Goal: Check status: Check status

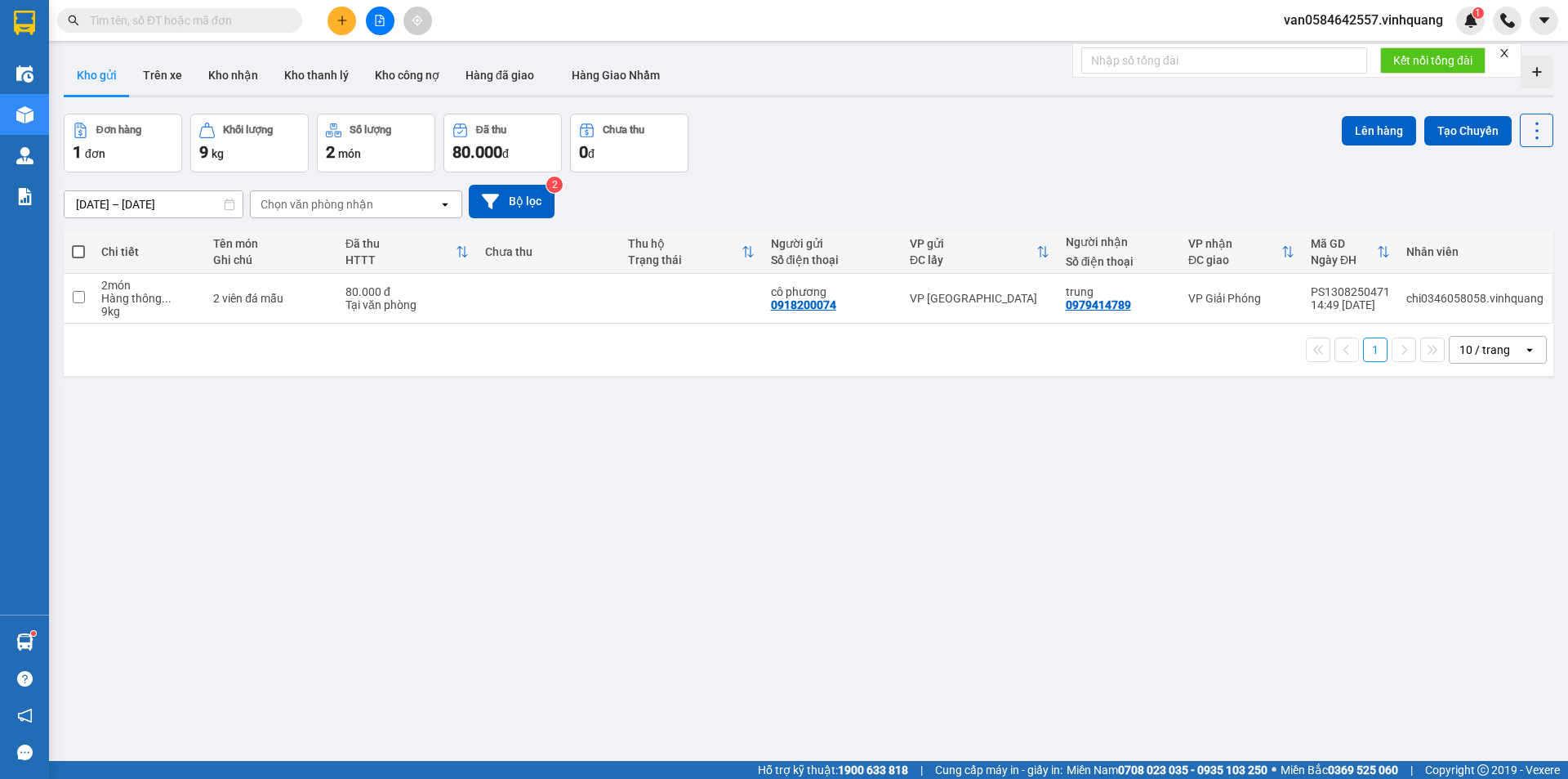
click at [191, 13] on input "text" at bounding box center [185, 21] width 192 height 18
click at [191, 14] on input "text" at bounding box center [185, 21] width 192 height 18
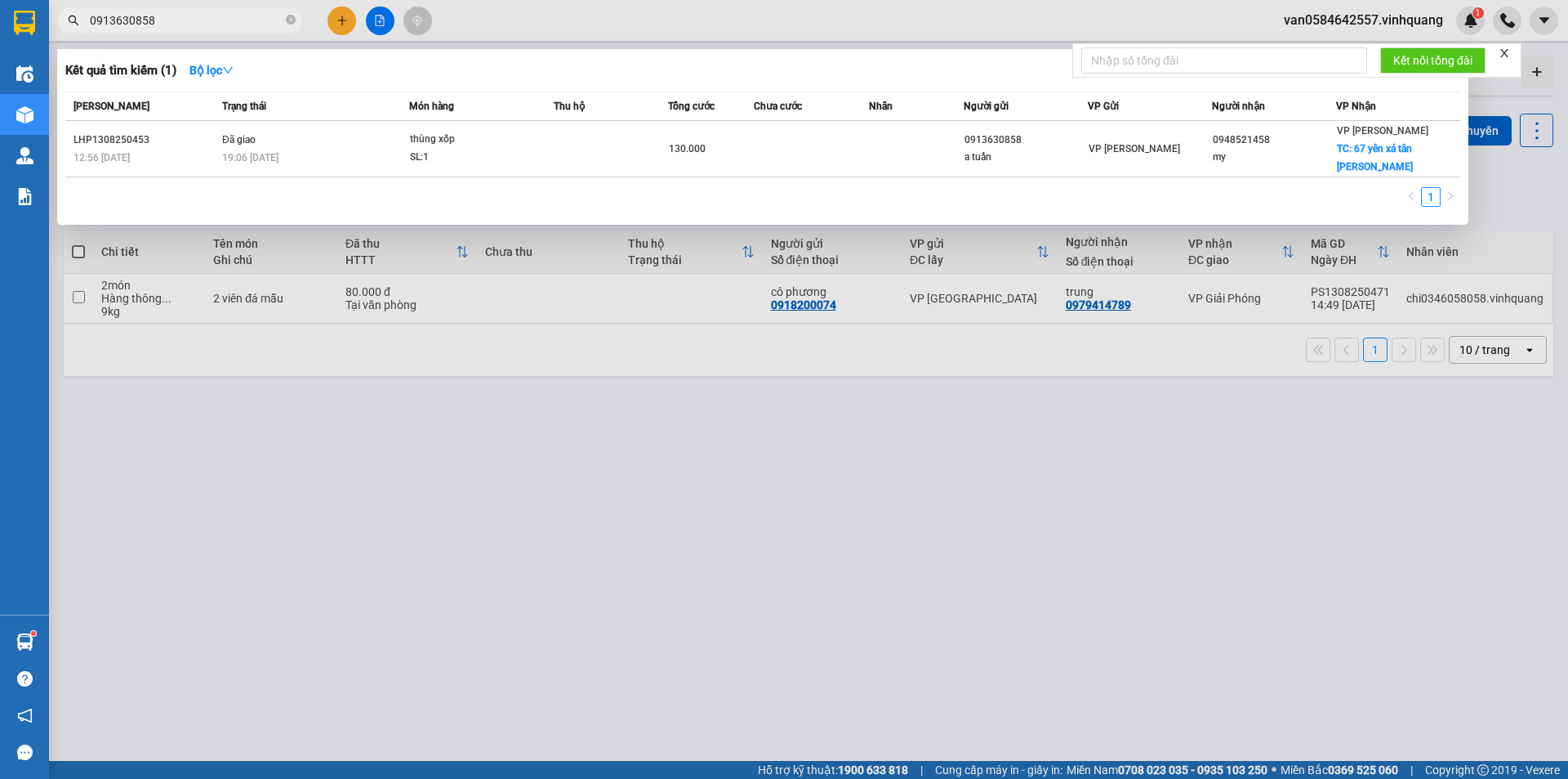
type input "0913630858"
click at [854, 161] on div "[PERSON_NAME] thái Món hàng Thu hộ Tổng [PERSON_NAME] [PERSON_NAME] Người gửi V…" at bounding box center [762, 154] width 1395 height 125
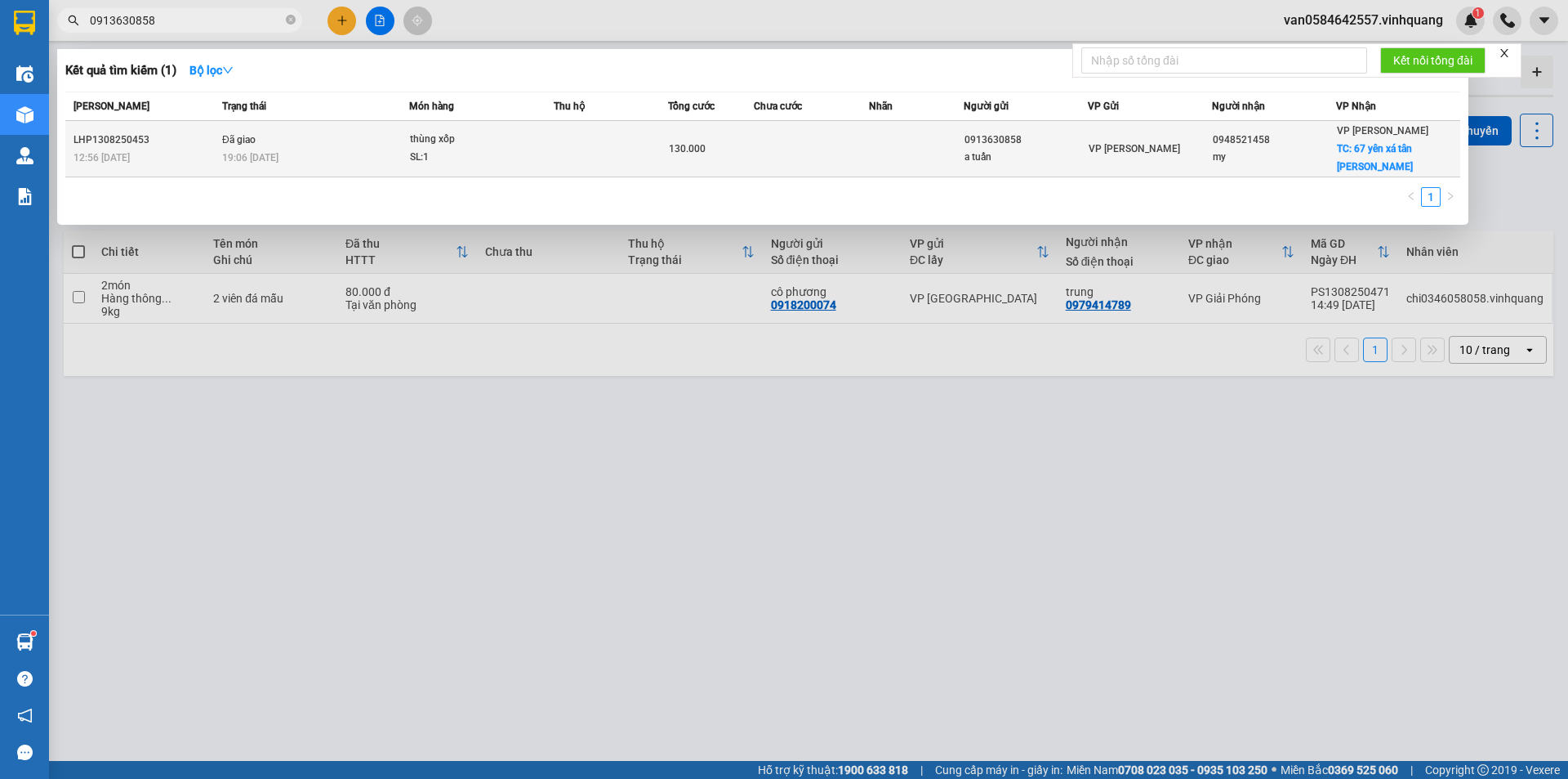
click at [861, 138] on td at bounding box center [811, 149] width 115 height 56
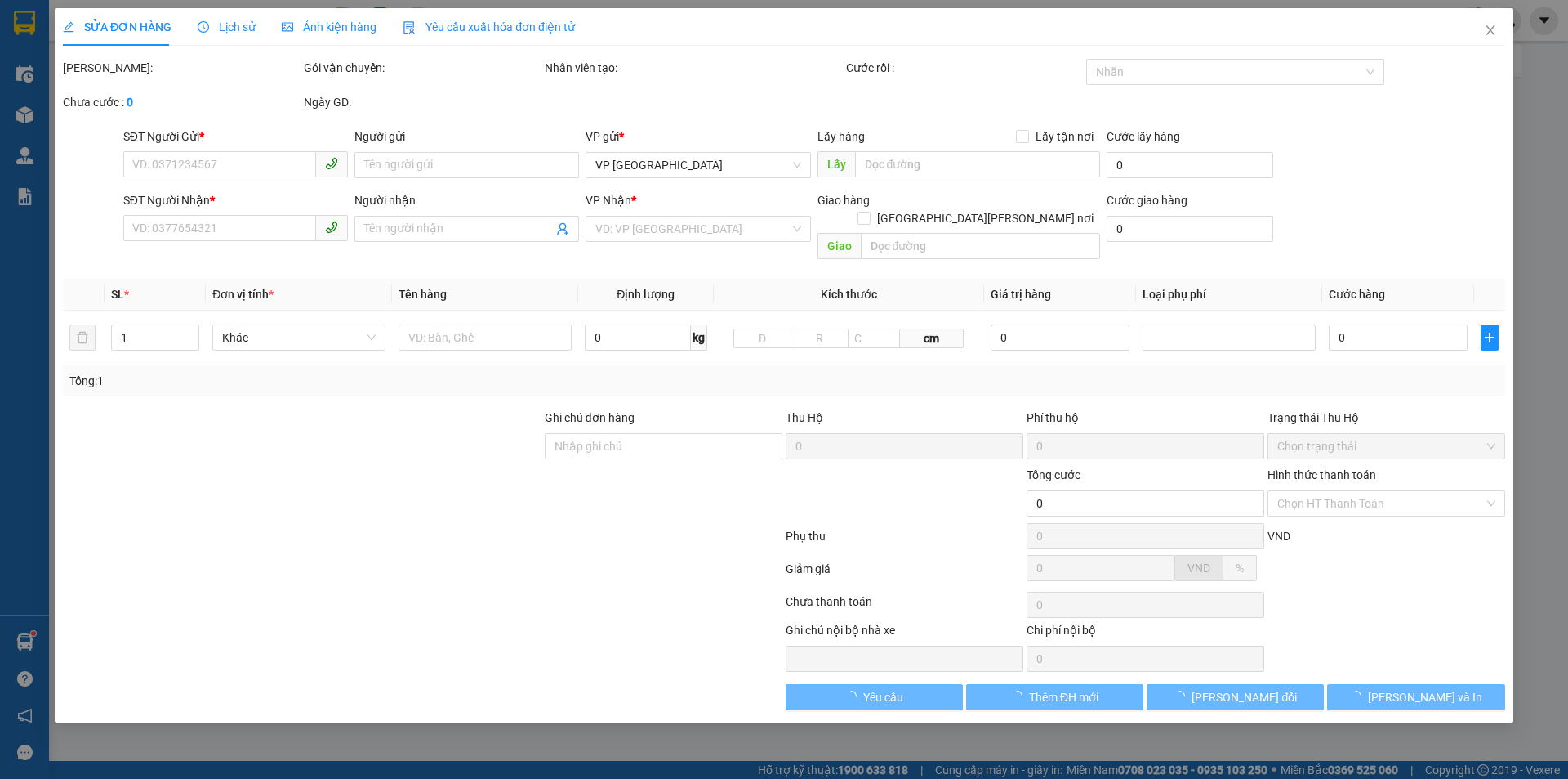
type input "0913630858"
type input "a tuấn"
type input "0948521458"
type input "my"
checkbox input "true"
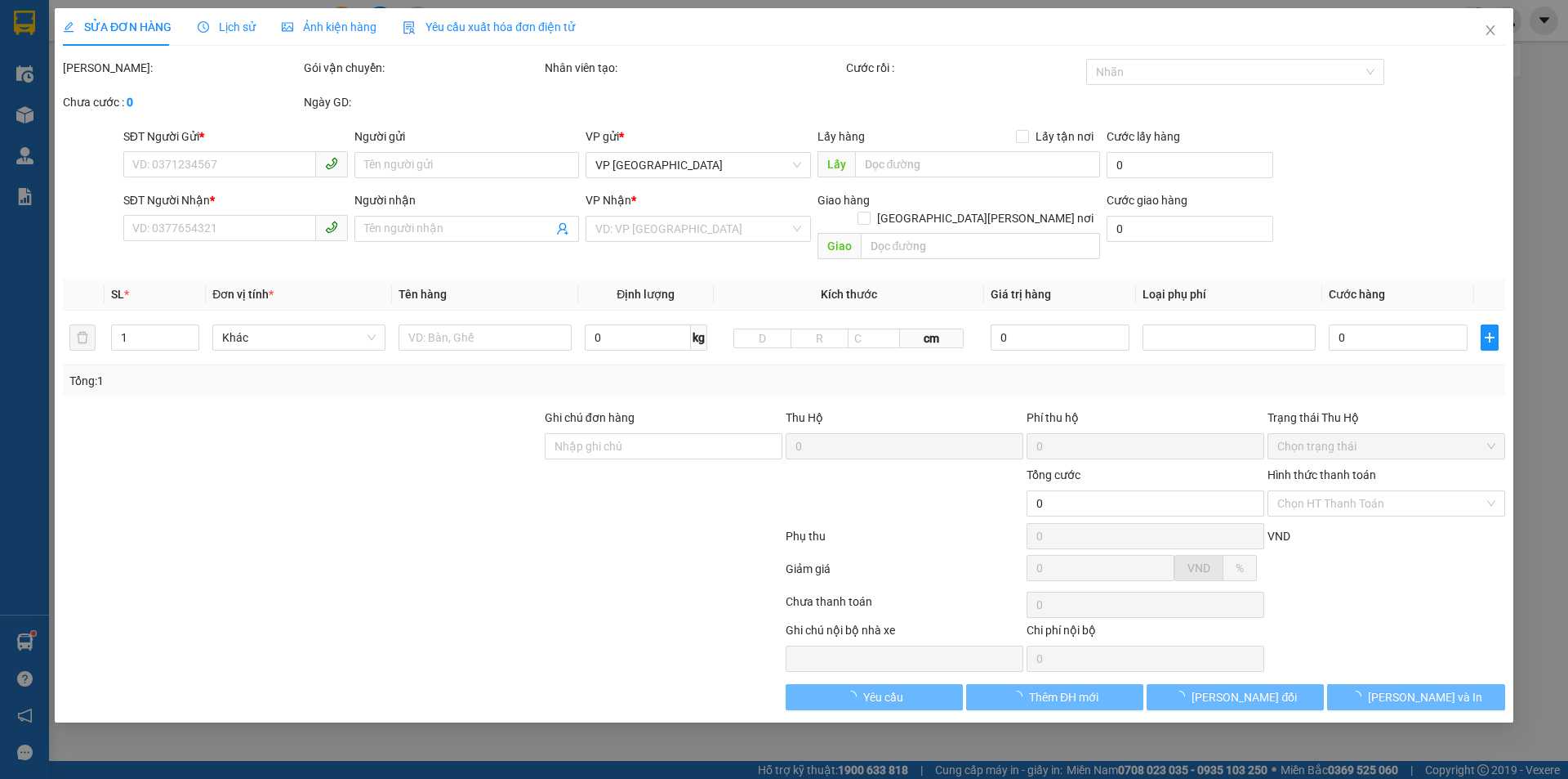
type input "67 yên xá tân triều,hn"
type input "70.000"
type input "130.000"
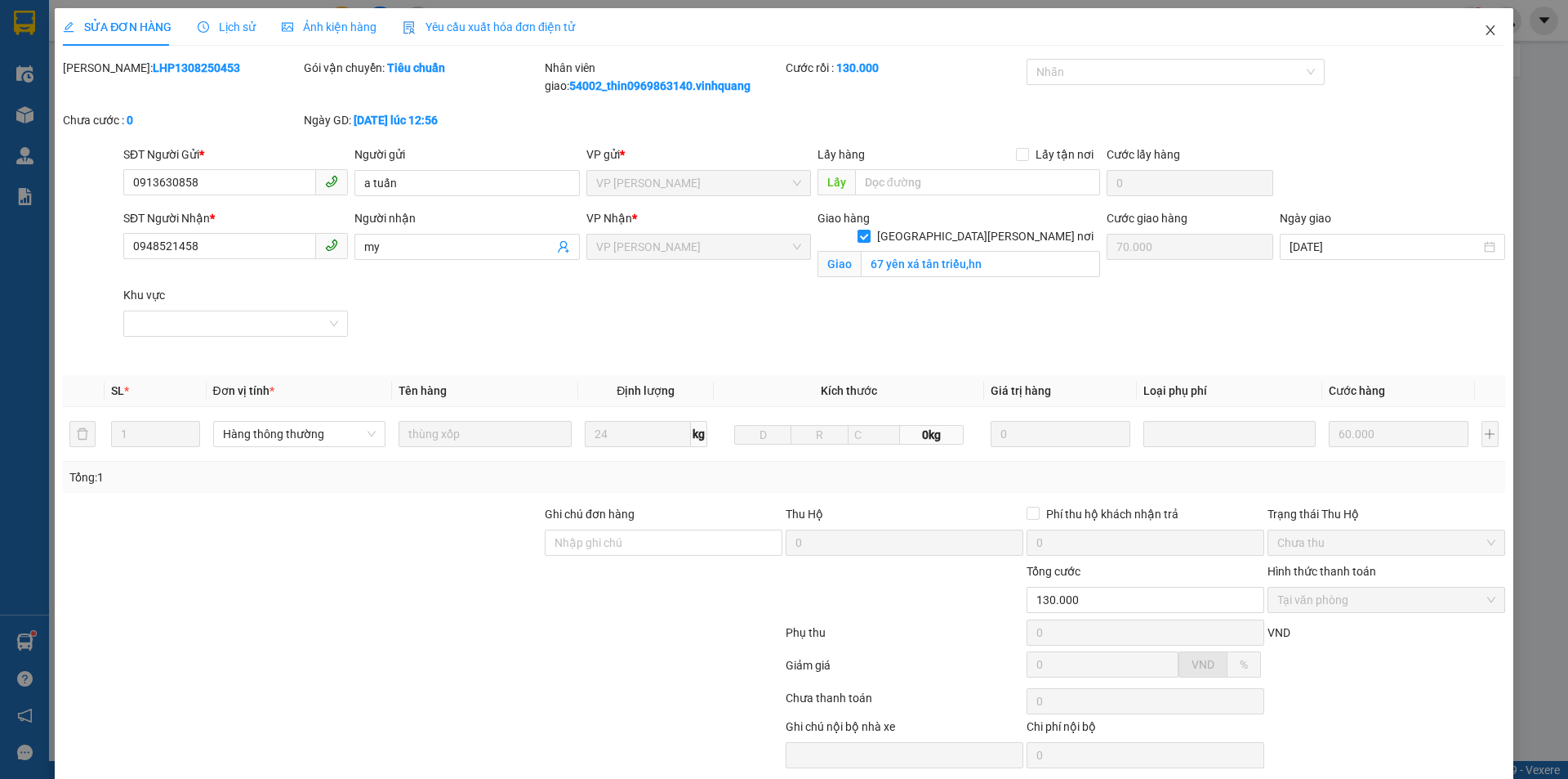
click at [1484, 29] on icon "close" at bounding box center [1490, 30] width 13 height 13
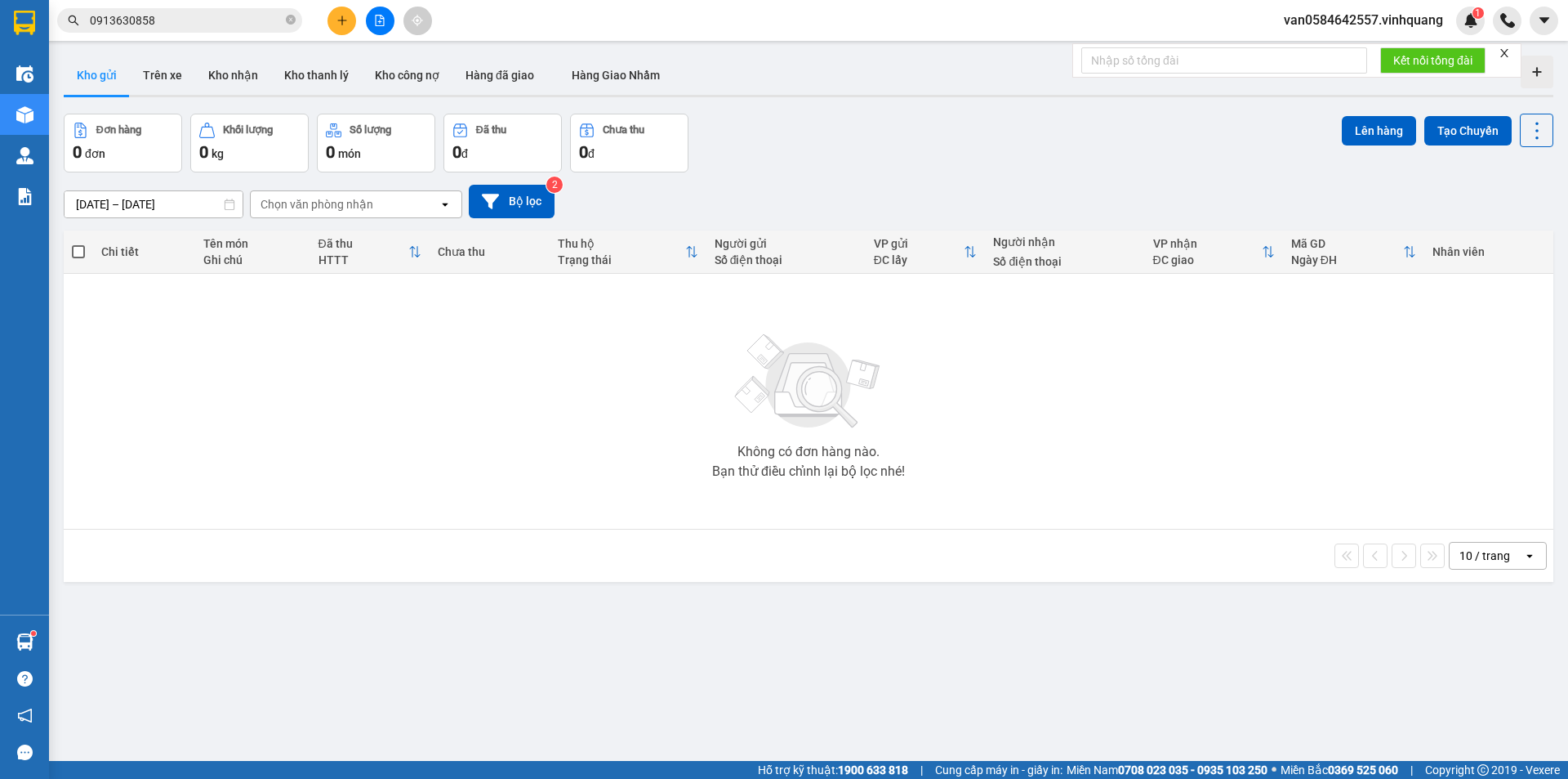
click at [171, 22] on input "0913630858" at bounding box center [185, 21] width 192 height 18
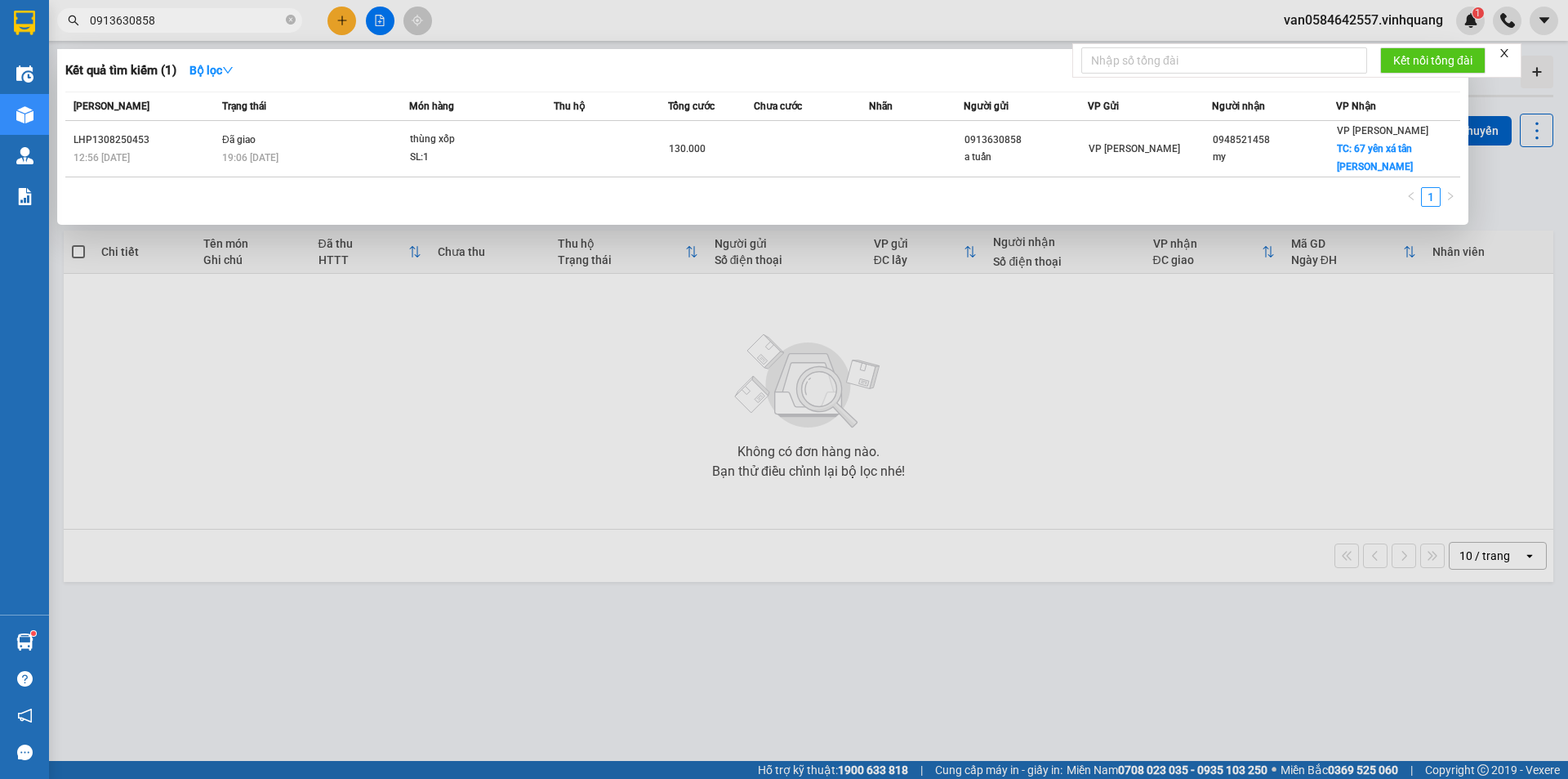
drag, startPoint x: 121, startPoint y: 23, endPoint x: 81, endPoint y: 19, distance: 40.2
click at [81, 19] on span "0913630858" at bounding box center [179, 20] width 245 height 24
paste input "8241988"
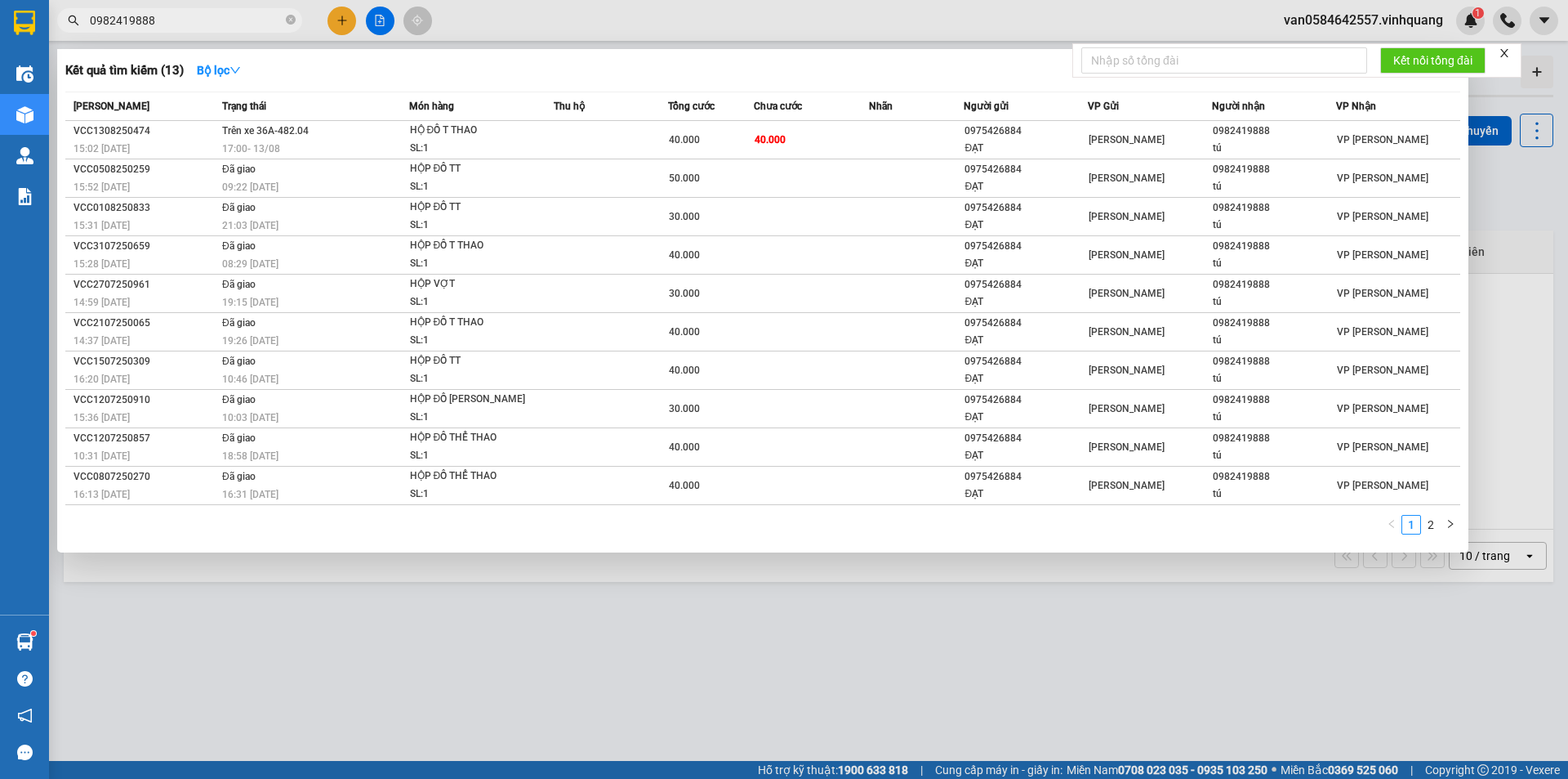
drag, startPoint x: 162, startPoint y: 14, endPoint x: 43, endPoint y: 16, distance: 119.0
click at [43, 16] on section "Kết quả [PERSON_NAME] ( 13 ) Bộ lọc Mã ĐH Trạng thái Món hàng Thu hộ Tổng [PERS…" at bounding box center [784, 390] width 1568 height 779
paste input "428116"
type input "0942811688"
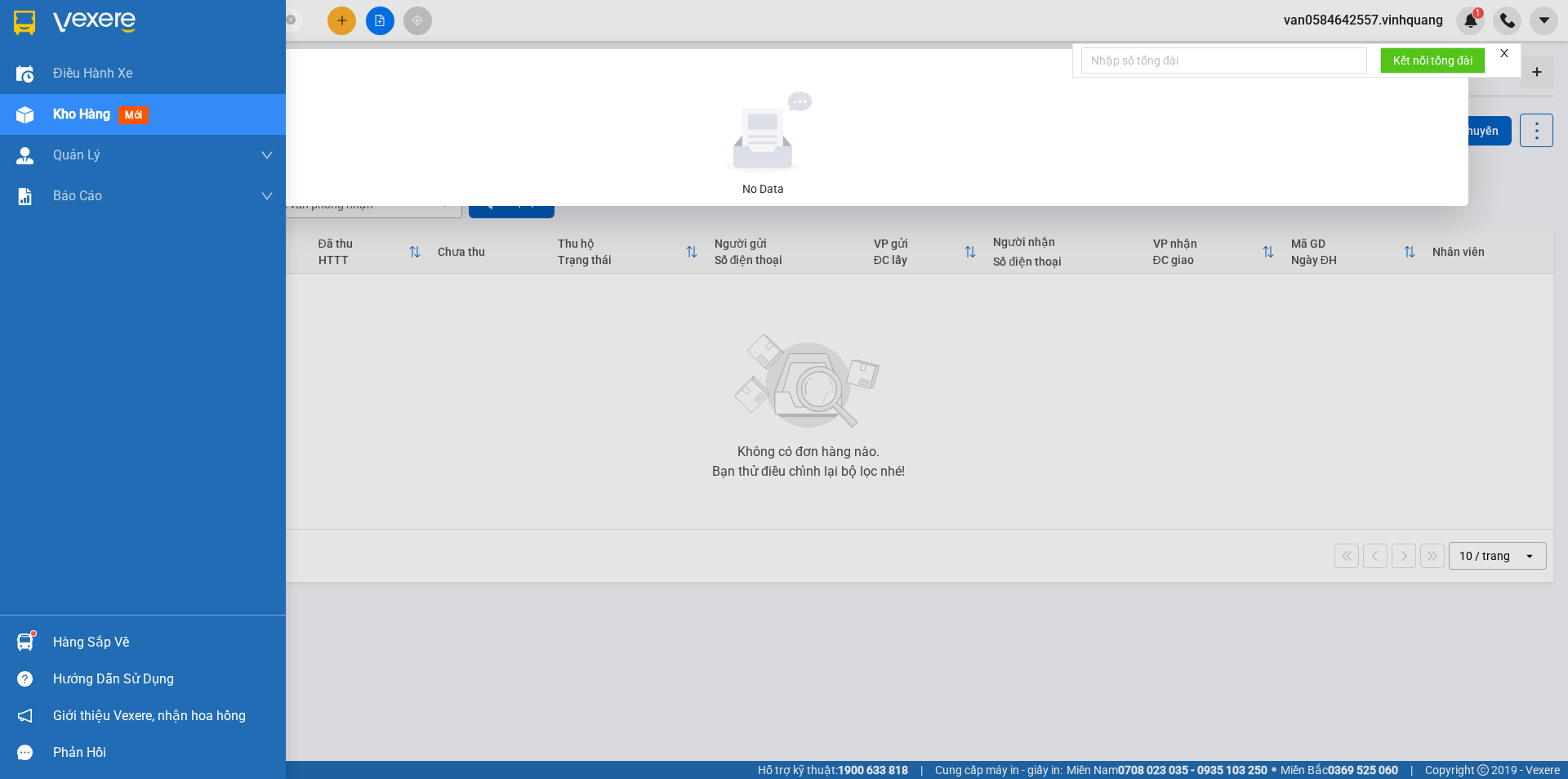
drag, startPoint x: 168, startPoint y: 22, endPoint x: 20, endPoint y: 40, distance: 149.1
click at [20, 40] on section "Kết quả [PERSON_NAME] ( 0 ) Bộ lọc No Data 0942811688 van0584642557.vinhquang 1…" at bounding box center [784, 390] width 1568 height 779
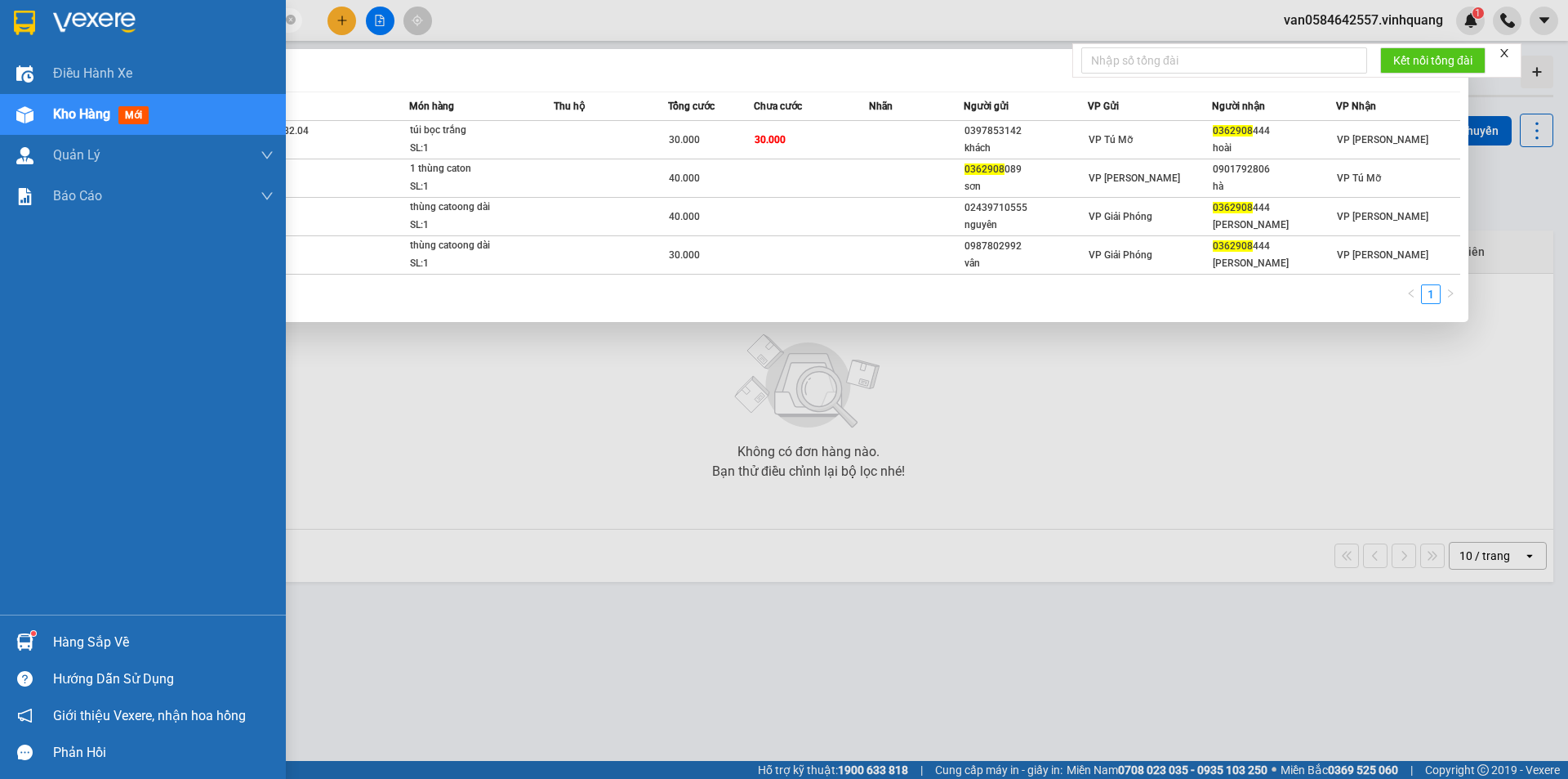
drag, startPoint x: 151, startPoint y: 18, endPoint x: 27, endPoint y: 30, distance: 124.6
click at [27, 30] on section "Kết quả [PERSON_NAME] ( 4 ) Bộ lọc Mã ĐH Trạng thái Món hàng Thu hộ Tổng [PERSO…" at bounding box center [784, 390] width 1568 height 779
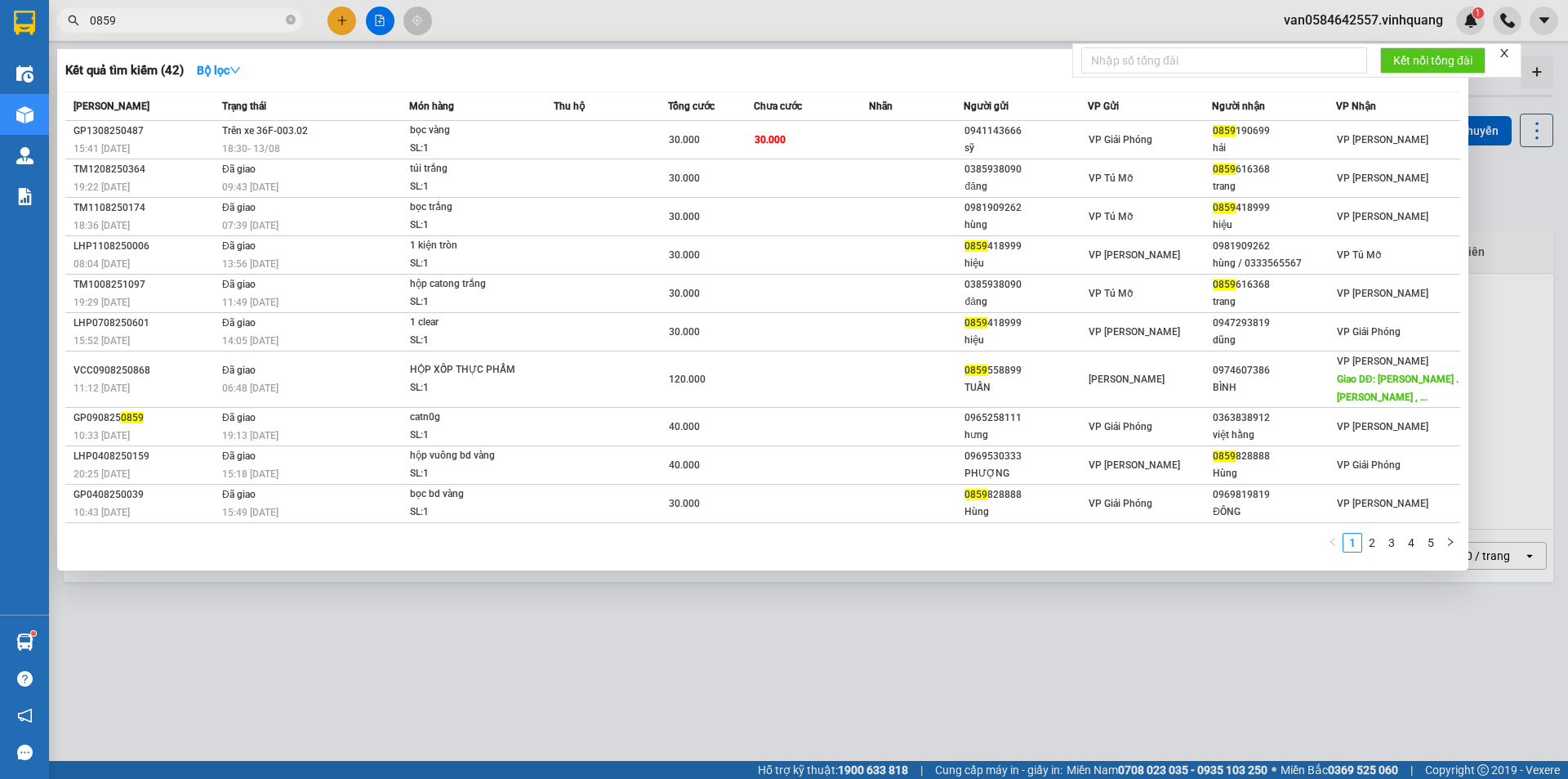
drag, startPoint x: 120, startPoint y: 20, endPoint x: 81, endPoint y: 23, distance: 39.1
click at [81, 23] on span "0859" at bounding box center [179, 20] width 245 height 24
paste input "0916592535"
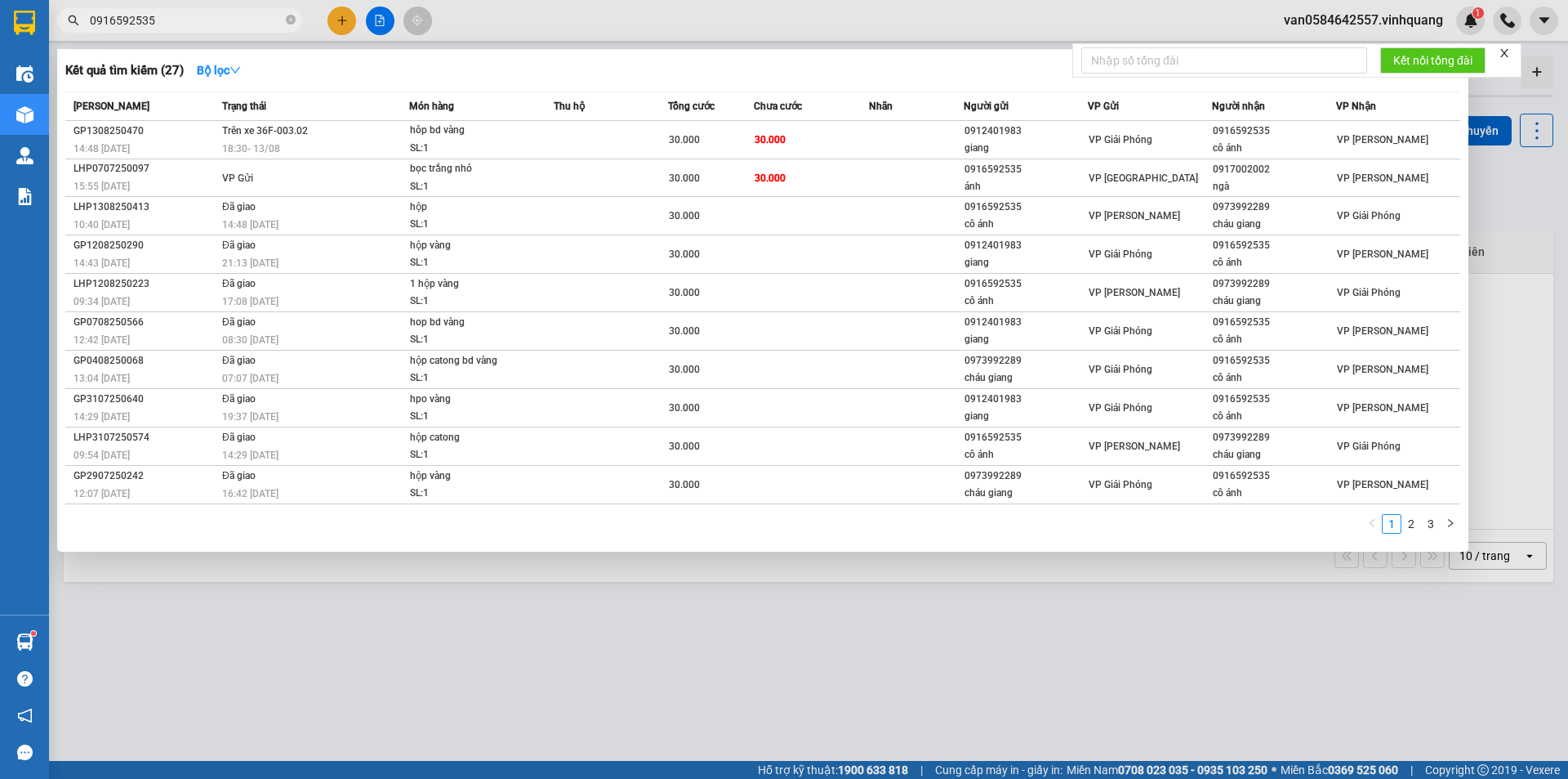
type input "0916592535"
